Goal: Transaction & Acquisition: Purchase product/service

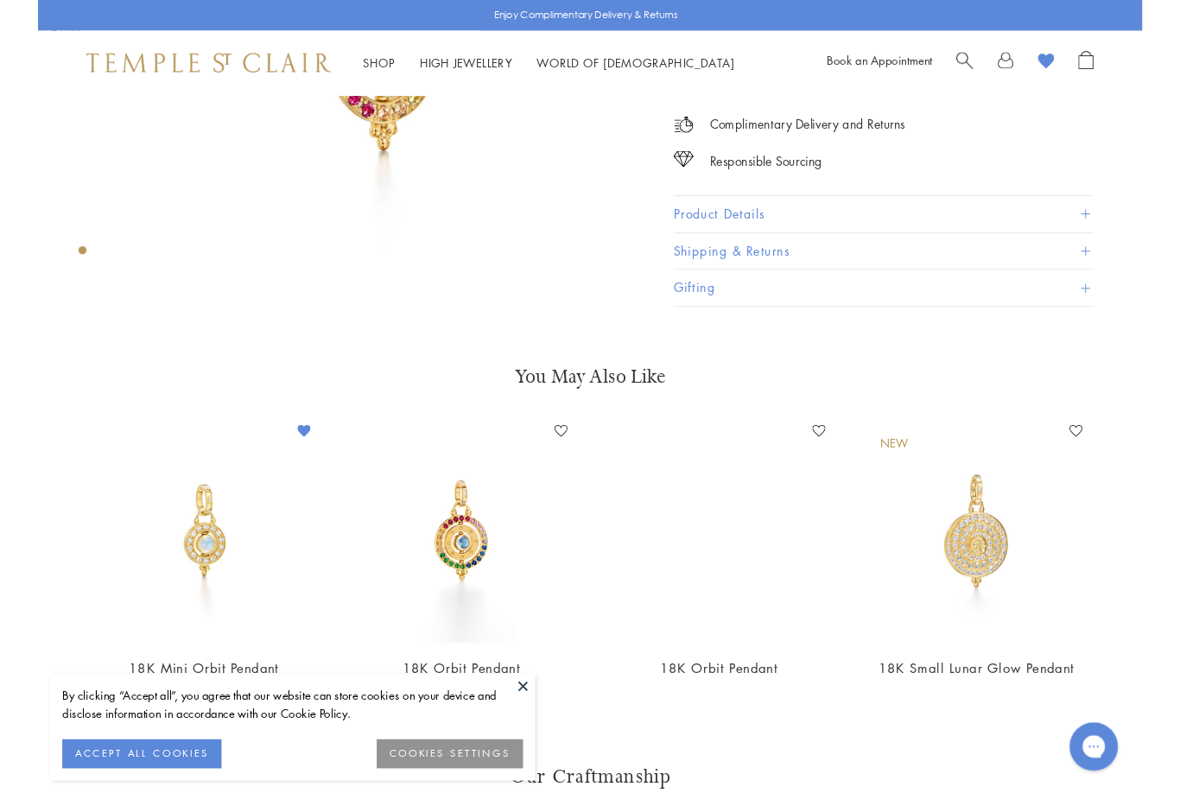
scroll to position [339, 0]
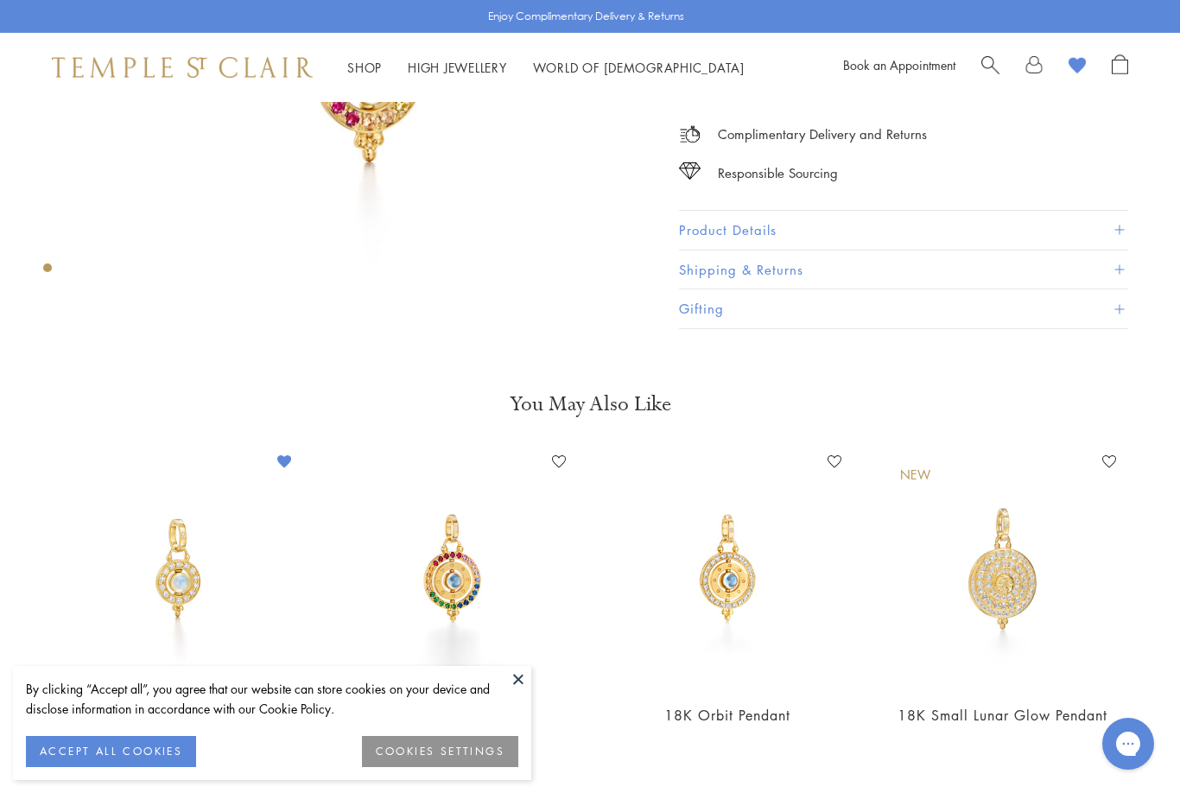
click at [159, 564] on img at bounding box center [177, 568] width 241 height 241
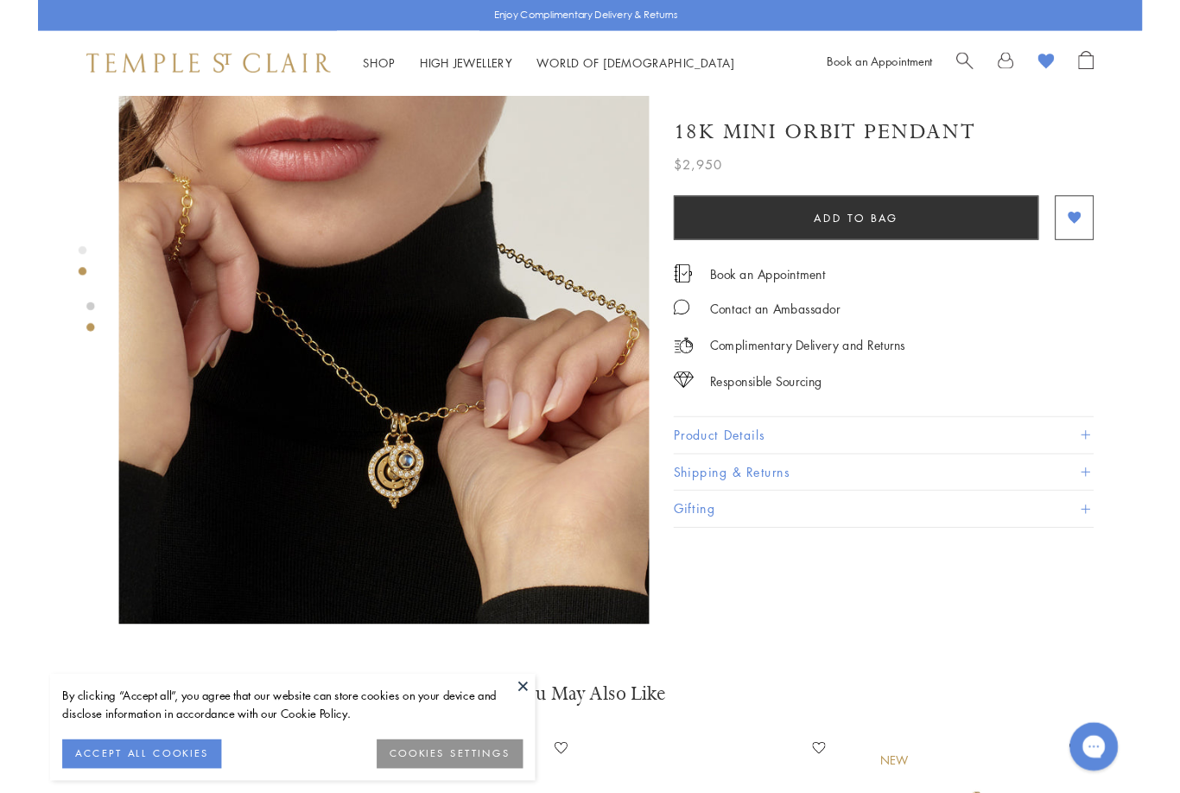
scroll to position [590, 0]
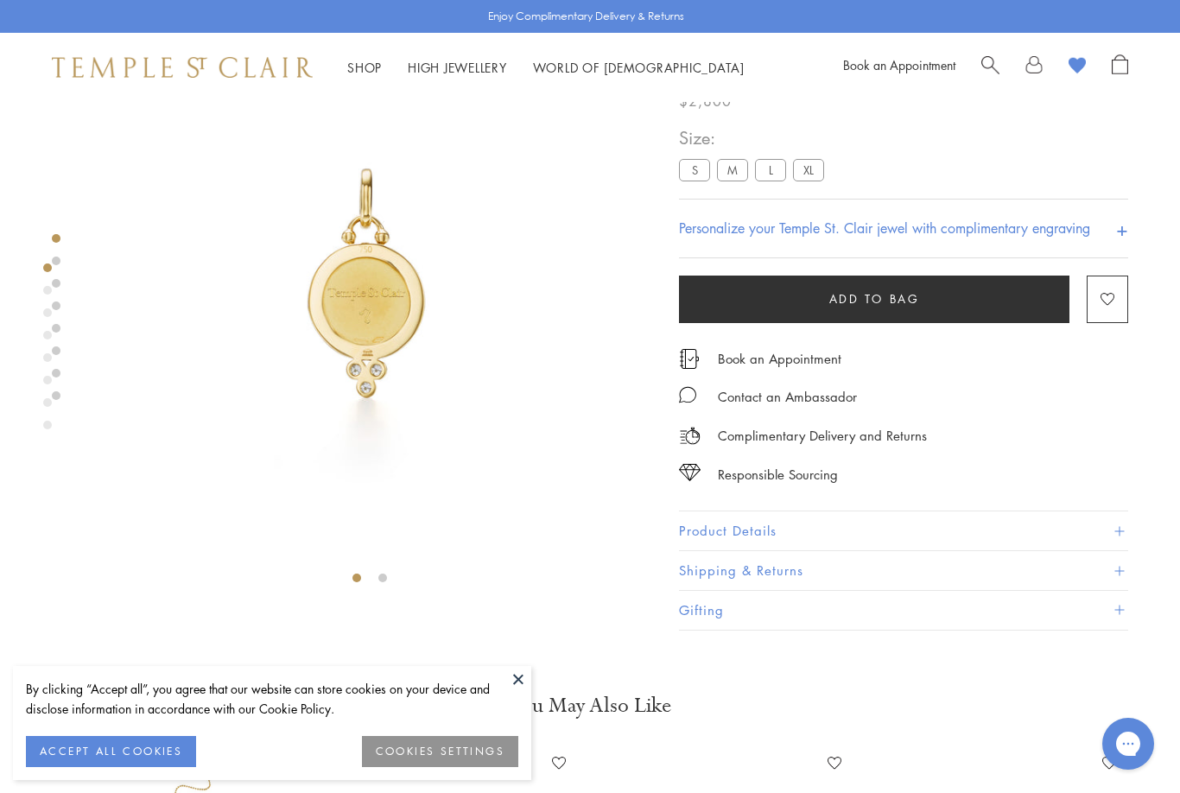
click at [691, 175] on label "S" at bounding box center [694, 171] width 31 height 22
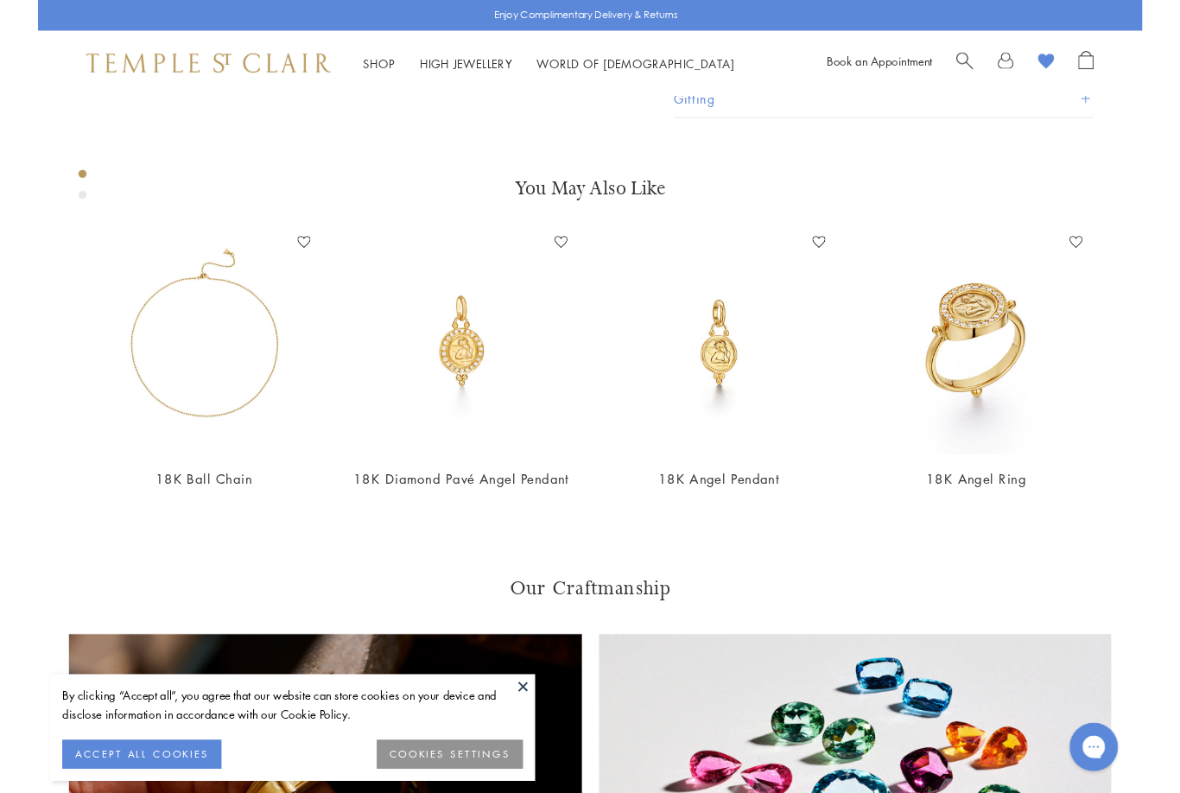
scroll to position [327, 0]
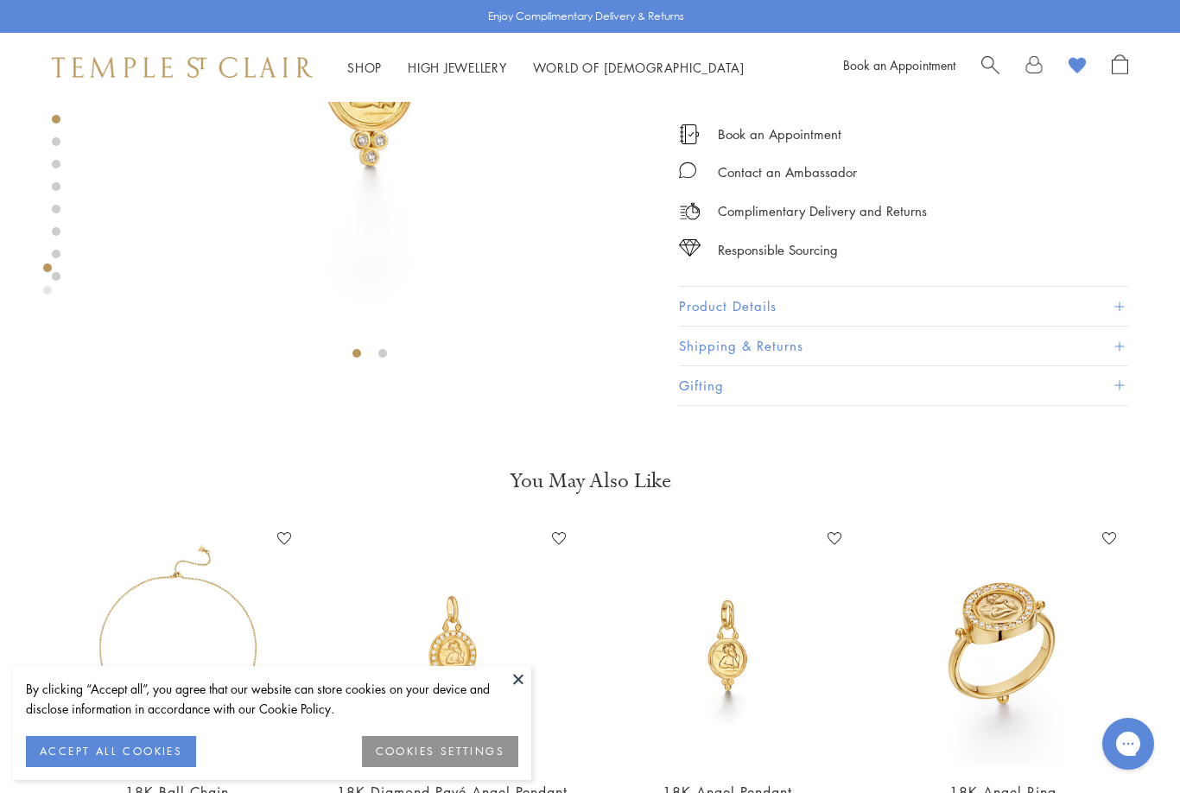
click at [382, 358] on li at bounding box center [382, 353] width 9 height 9
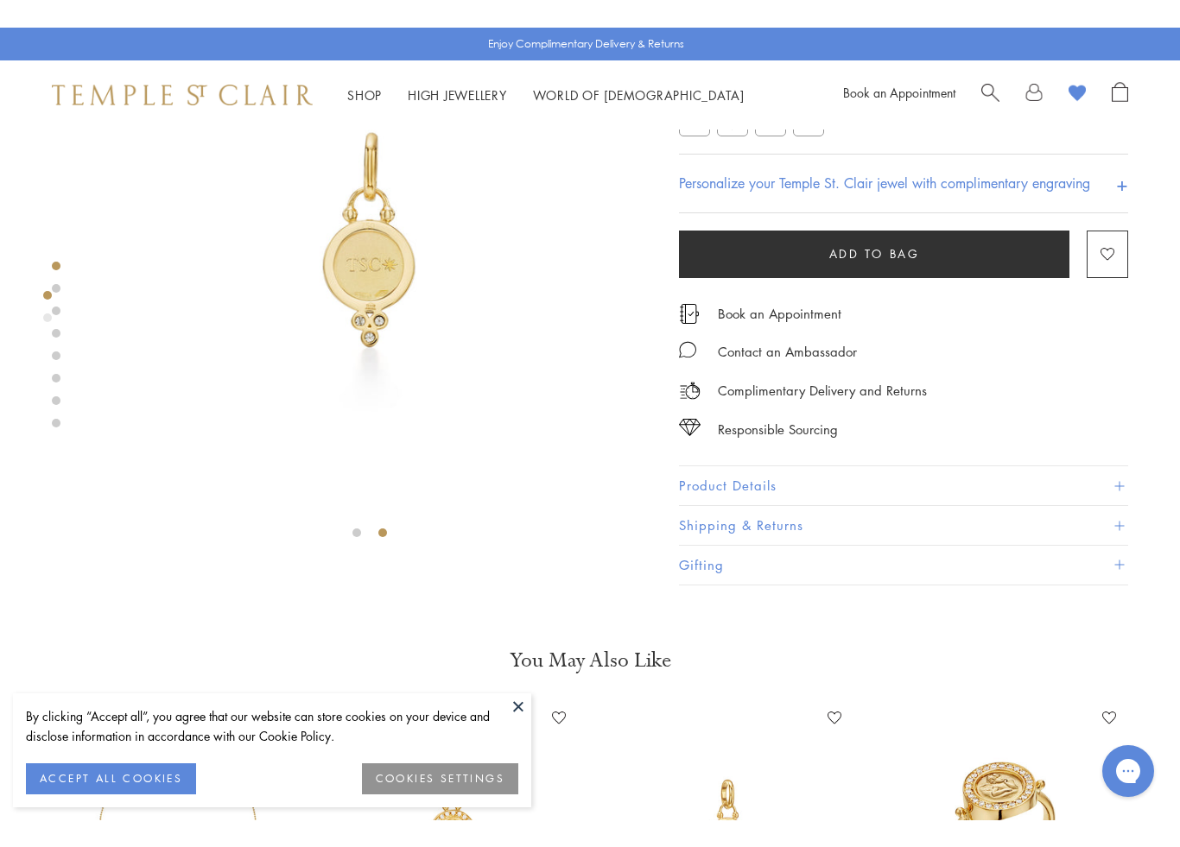
scroll to position [175, 0]
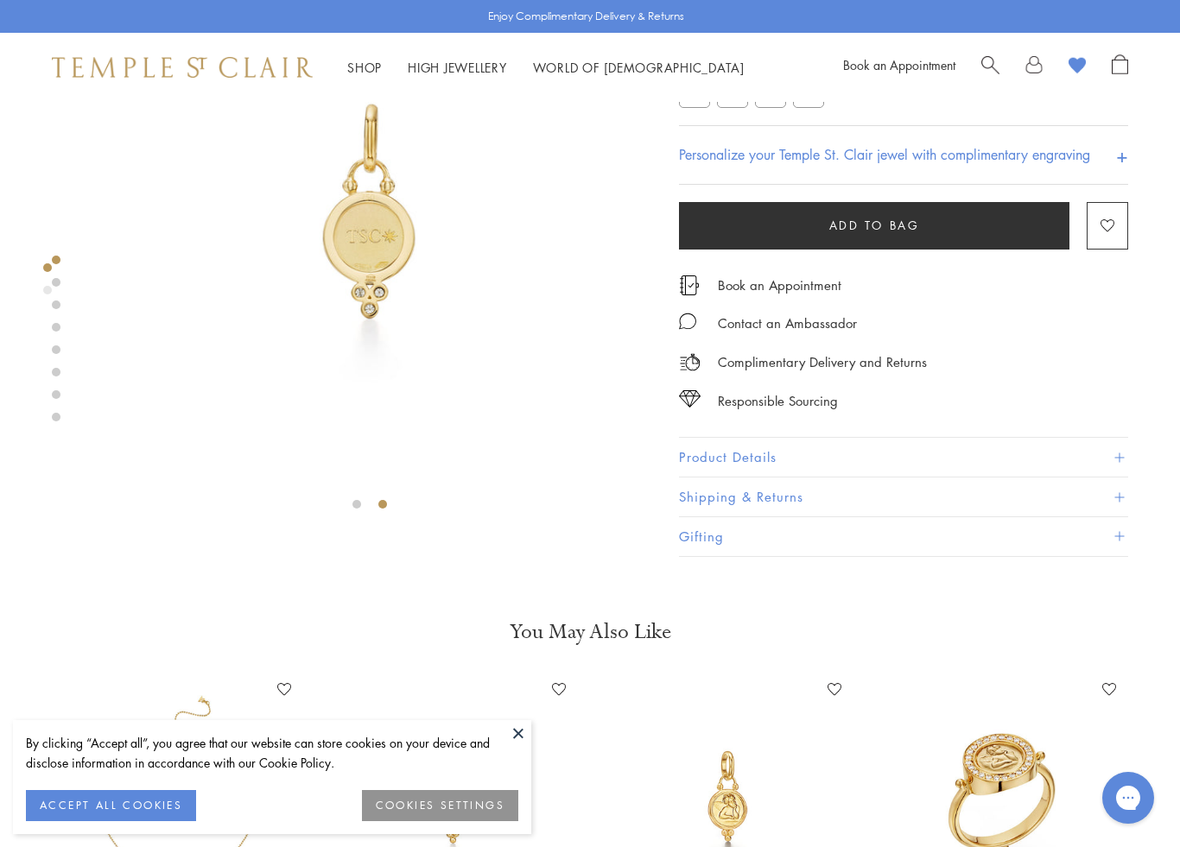
click at [352, 509] on li at bounding box center [356, 504] width 9 height 9
click at [387, 502] on li at bounding box center [382, 504] width 9 height 9
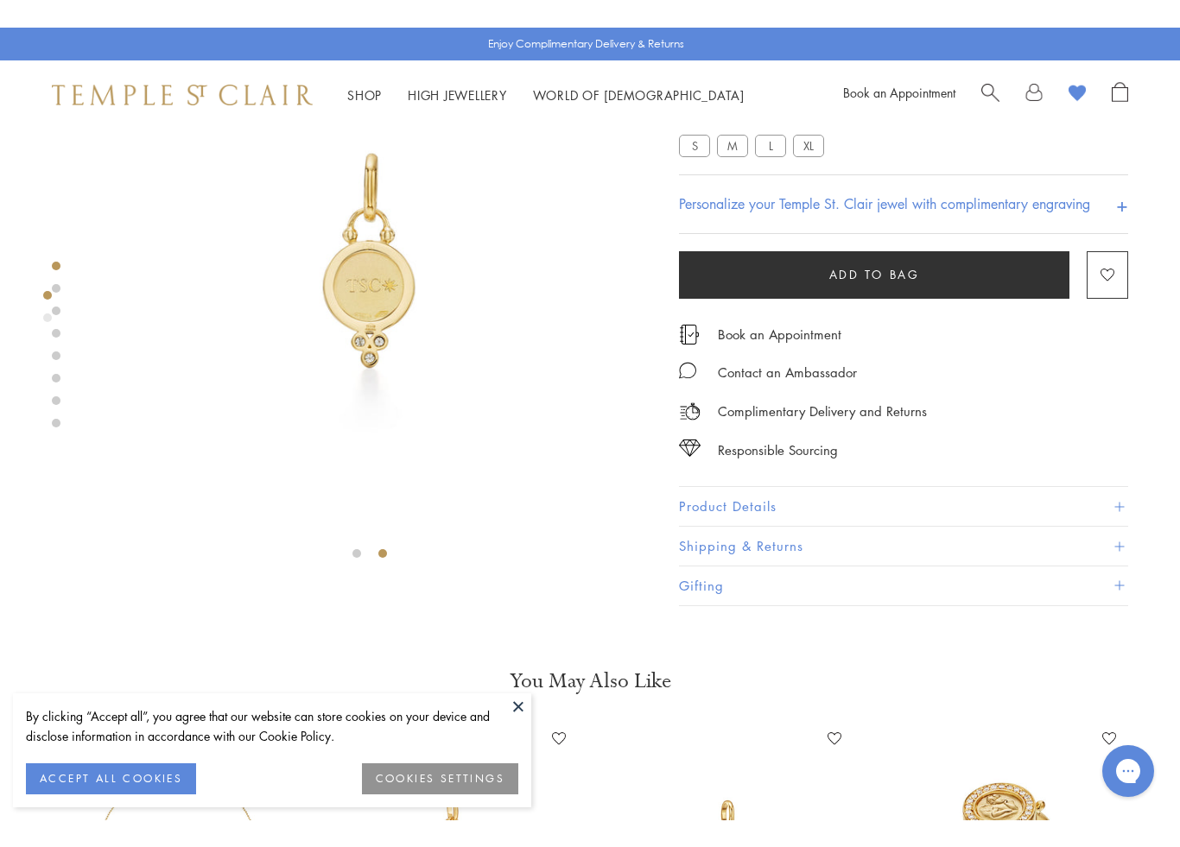
scroll to position [153, 0]
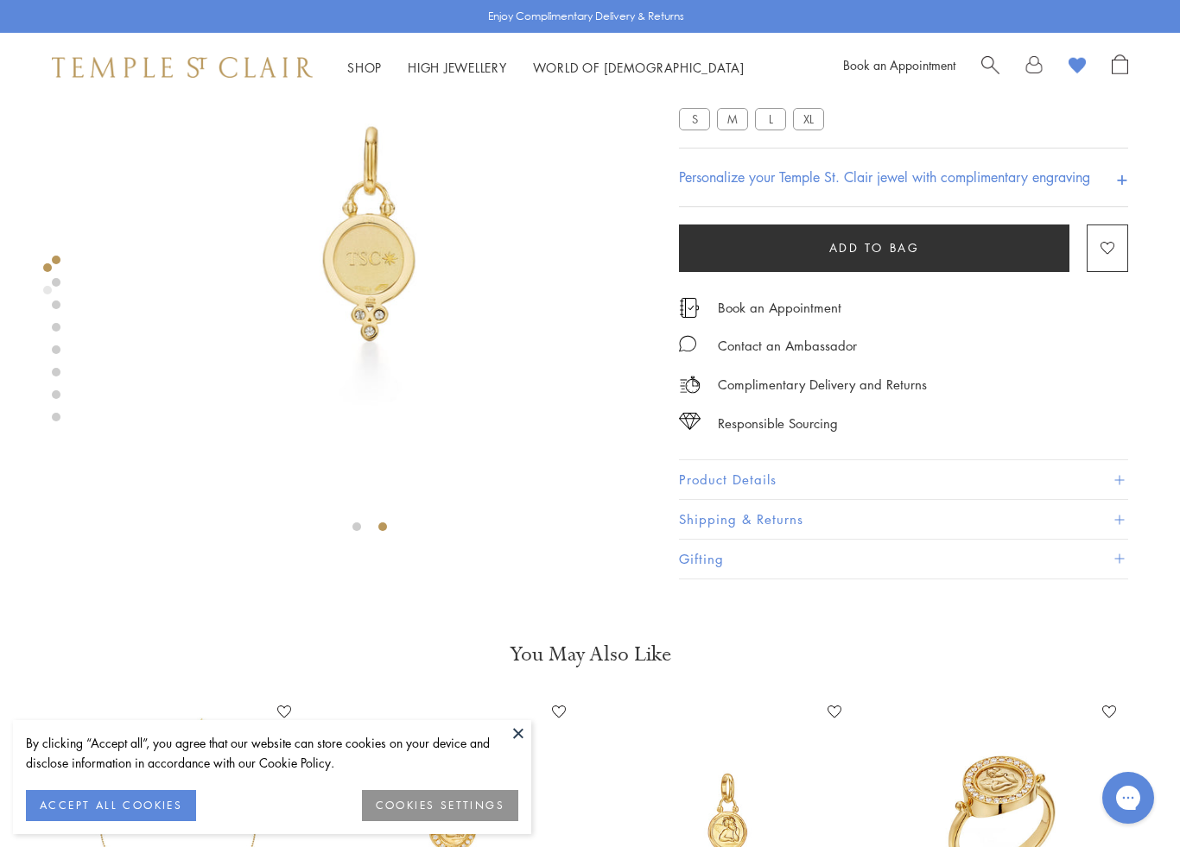
click at [352, 528] on li at bounding box center [356, 527] width 9 height 9
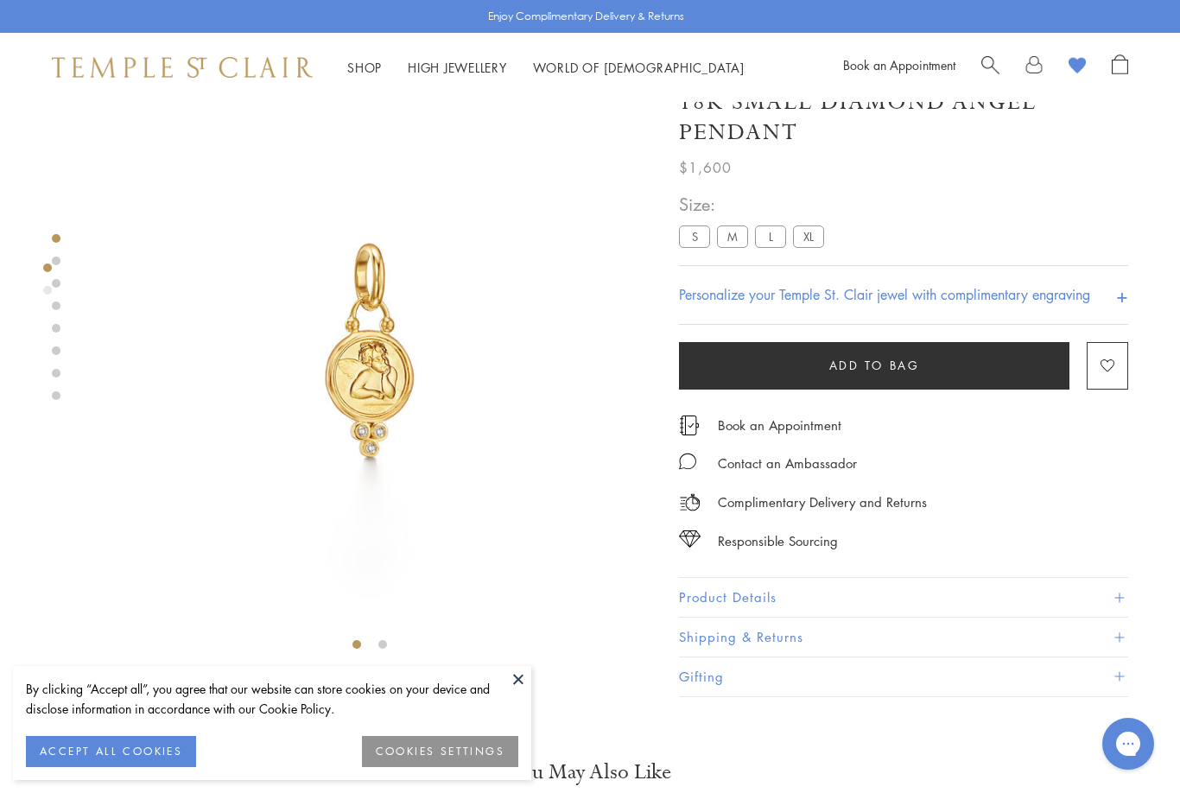
scroll to position [0, 0]
